Goal: Information Seeking & Learning: Learn about a topic

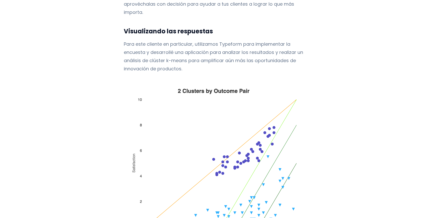
scroll to position [953, 0]
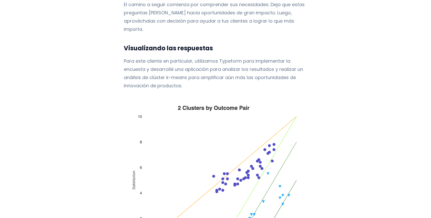
click at [257, 58] on font "Para este cliente en particular, utilizamos Typeform para implementar la encues…" at bounding box center [213, 73] width 179 height 31
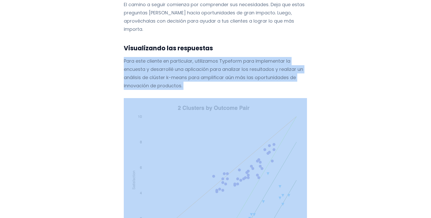
click at [257, 58] on font "Para este cliente en particular, utilizamos Typeform para implementar la encues…" at bounding box center [213, 73] width 179 height 31
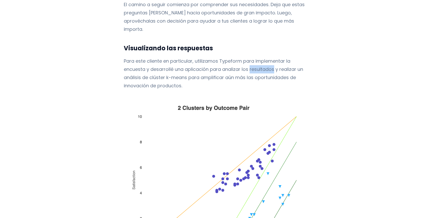
click at [257, 58] on font "Para este cliente en particular, utilizamos Typeform para implementar la encues…" at bounding box center [213, 73] width 179 height 31
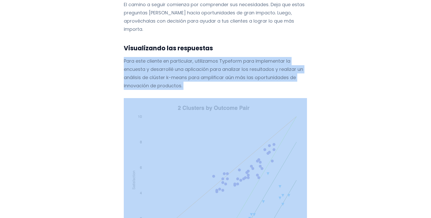
click at [257, 58] on font "Para este cliente en particular, utilizamos Typeform para implementar la encues…" at bounding box center [213, 73] width 179 height 31
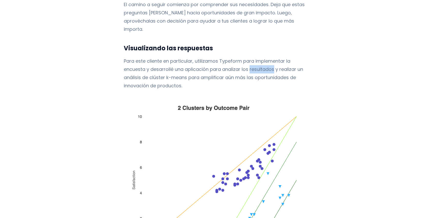
click at [257, 58] on font "Para este cliente en particular, utilizamos Typeform para implementar la encues…" at bounding box center [213, 73] width 179 height 31
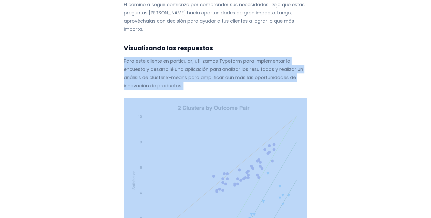
click at [257, 58] on font "Para este cliente en particular, utilizamos Typeform para implementar la encues…" at bounding box center [213, 73] width 179 height 31
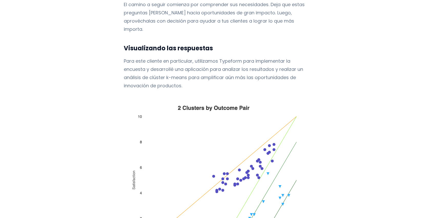
click at [258, 58] on font "Para este cliente en particular, utilizamos Typeform para implementar la encues…" at bounding box center [213, 73] width 179 height 31
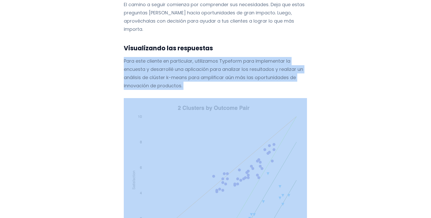
click at [258, 58] on font "Para este cliente en particular, utilizamos Typeform para implementar la encues…" at bounding box center [213, 73] width 179 height 31
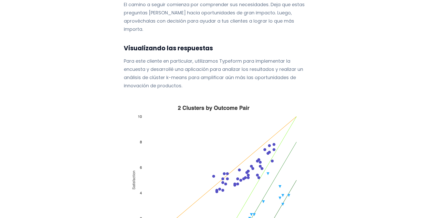
click at [264, 65] on p "Para este cliente en particular, utilizamos Typeform para implementar la encues…" at bounding box center [215, 73] width 183 height 33
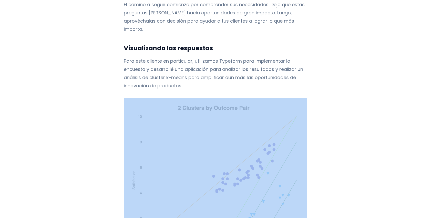
click at [264, 65] on p "Para este cliente en particular, utilizamos Typeform para implementar la encues…" at bounding box center [215, 73] width 183 height 33
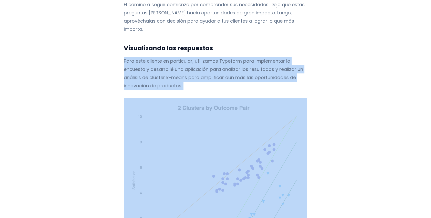
click at [264, 65] on p "Para este cliente en particular, utilizamos Typeform para implementar la encues…" at bounding box center [215, 73] width 183 height 33
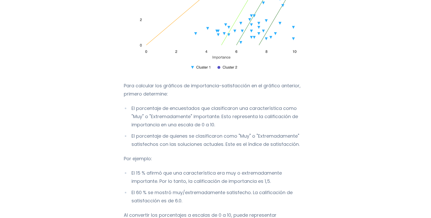
scroll to position [1169, 0]
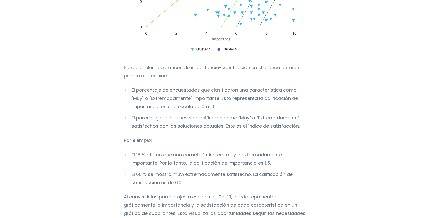
click at [229, 64] on font "Para calcular los gráficos de importancia-satisfacción en el gráfico anterior, …" at bounding box center [212, 71] width 177 height 15
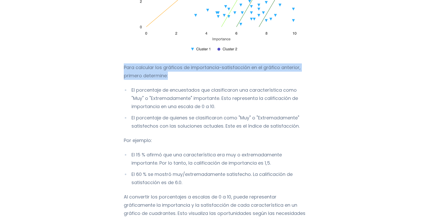
click at [229, 64] on font "Para calcular los gráficos de importancia-satisfacción en el gráfico anterior, …" at bounding box center [212, 71] width 177 height 15
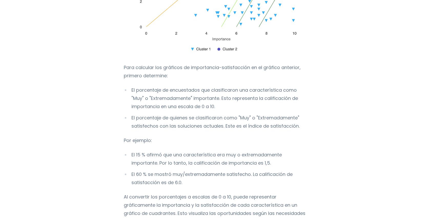
click at [236, 87] on font "El porcentaje de encuestados que clasificaron una característica como "Muy" o "…" at bounding box center [214, 98] width 167 height 23
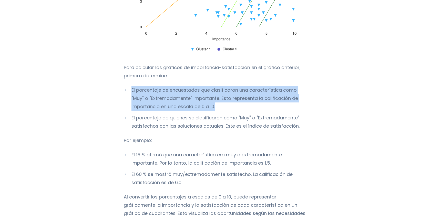
click at [236, 87] on font "El porcentaje de encuestados que clasificaron una característica como "Muy" o "…" at bounding box center [214, 98] width 167 height 23
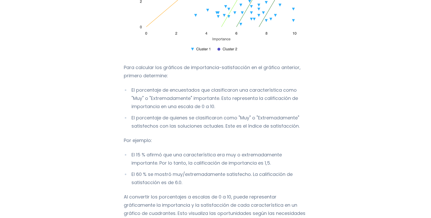
click at [237, 95] on ul "El porcentaje de encuestados que clasificaron una característica como "Muy" o "…" at bounding box center [215, 108] width 183 height 44
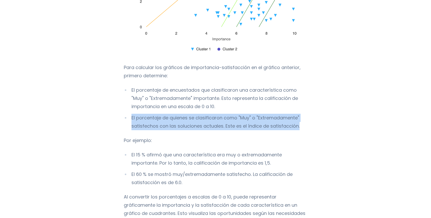
click at [237, 95] on ul "El porcentaje de encuestados que clasificaron una característica como "Muy" o "…" at bounding box center [215, 108] width 183 height 44
click at [237, 114] on font "El porcentaje de quienes se clasificaron como "Muy" o "Extremadamente" satisfec…" at bounding box center [215, 121] width 168 height 15
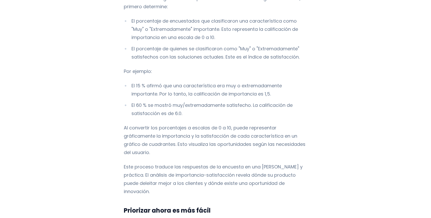
scroll to position [1229, 0]
